Goal: Task Accomplishment & Management: Complete application form

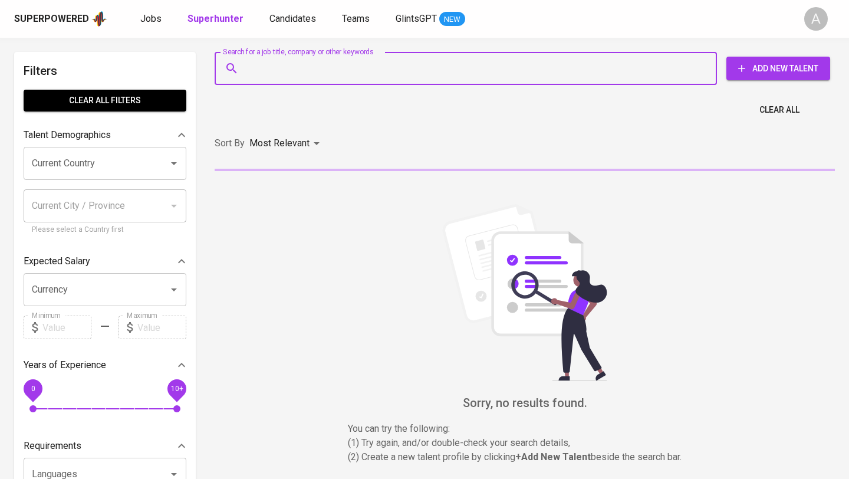
click at [292, 62] on input "Search for a job title, company or other keywords" at bounding box center [468, 68] width 450 height 22
paste input "[EMAIL_ADDRESS][DOMAIN_NAME]"
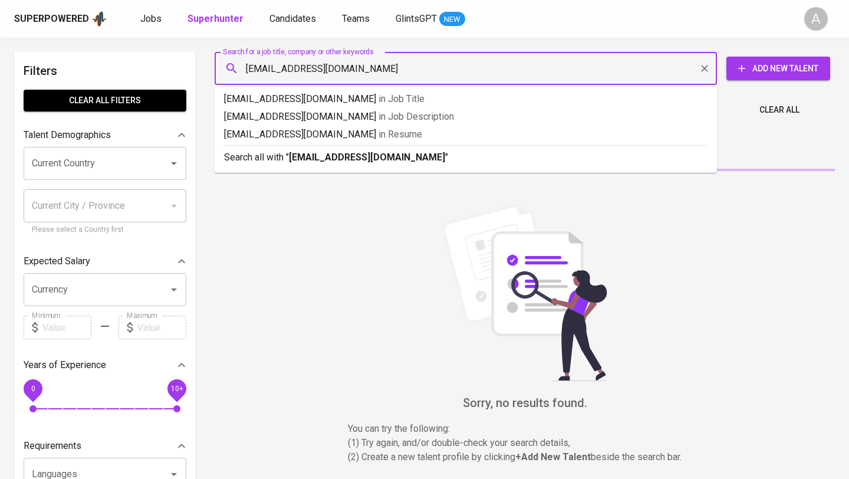
type input "[EMAIL_ADDRESS][DOMAIN_NAME]"
click at [793, 69] on span "Add New Talent" at bounding box center [778, 68] width 85 height 15
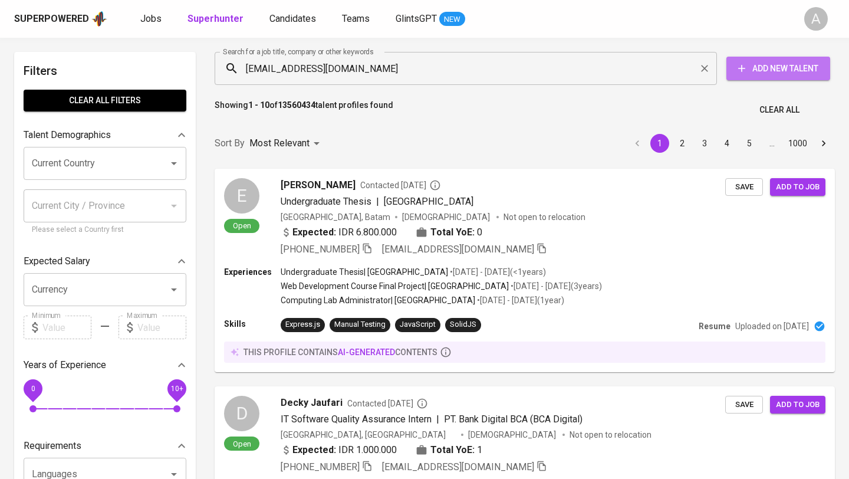
click at [793, 68] on span "Add New Talent" at bounding box center [778, 68] width 85 height 15
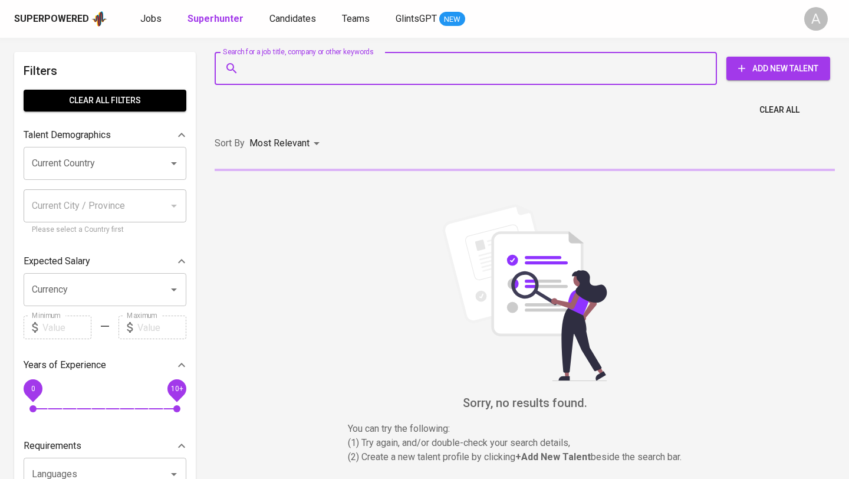
click at [412, 68] on input "Search for a job title, company or other keywords" at bounding box center [468, 68] width 450 height 22
paste input "[EMAIL_ADDRESS][DOMAIN_NAME]"
type input "[EMAIL_ADDRESS][DOMAIN_NAME]"
